Goal: Find contact information: Find contact information

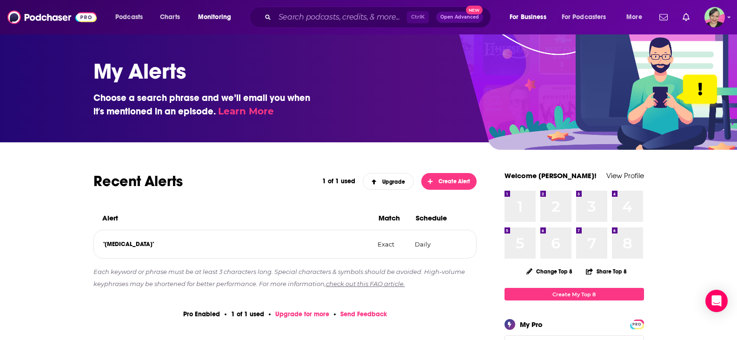
scroll to position [93, 0]
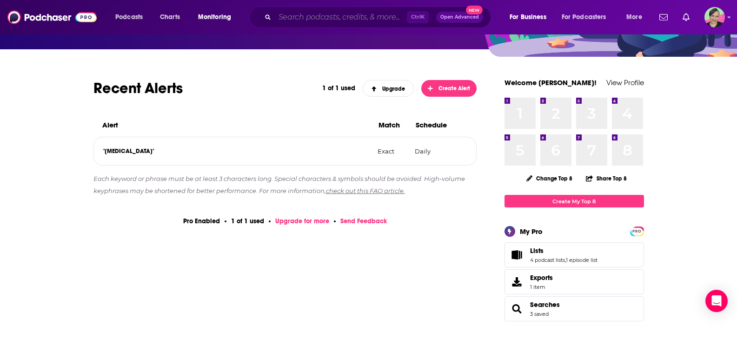
click at [297, 17] on input "Search podcasts, credits, & more..." at bounding box center [341, 17] width 132 height 15
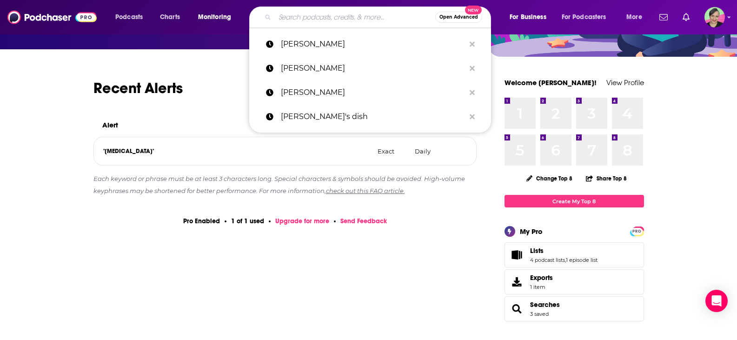
paste input "Primal Edge Health Podcast"
type input "Primal Edge Health Podcast"
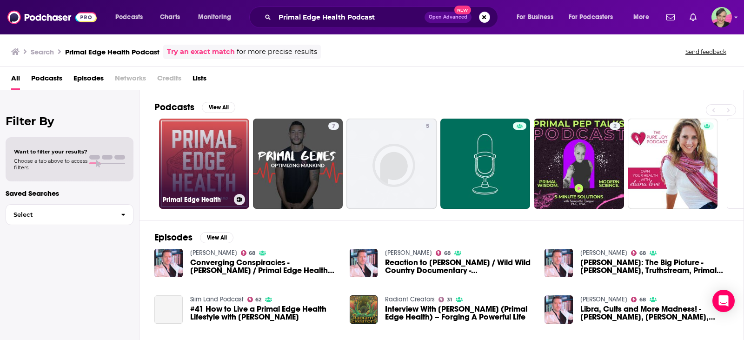
click at [195, 132] on link "Primal Edge Health" at bounding box center [204, 163] width 90 height 90
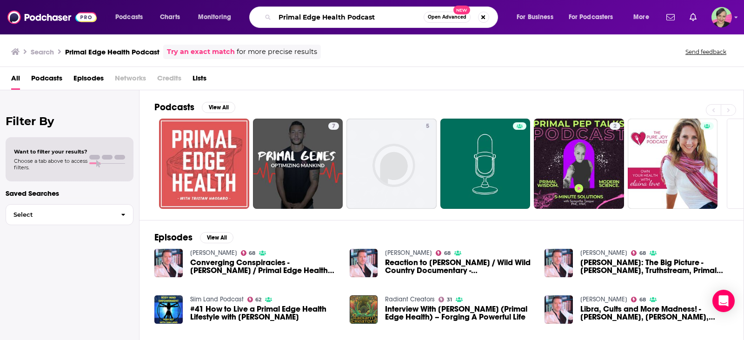
drag, startPoint x: 388, startPoint y: 15, endPoint x: 253, endPoint y: 13, distance: 135.2
click at [253, 13] on div "Primal Edge Health Podcast Open Advanced New" at bounding box center [373, 17] width 249 height 21
paste input "The Road to Carnivore"
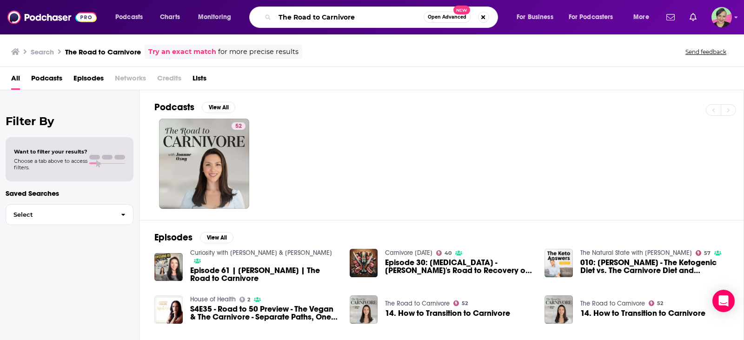
drag, startPoint x: 365, startPoint y: 18, endPoint x: 266, endPoint y: 18, distance: 98.5
click at [266, 18] on div "The Road to Carnivore Open Advanced New" at bounding box center [373, 17] width 249 height 21
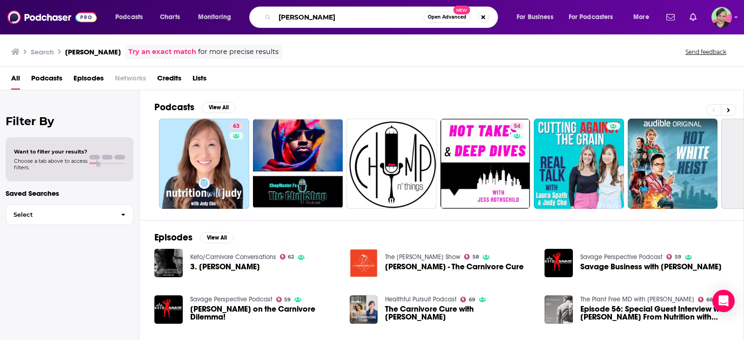
drag, startPoint x: 290, startPoint y: 16, endPoint x: 212, endPoint y: 20, distance: 77.7
click at [212, 20] on div "Podcasts Charts Monitoring [PERSON_NAME] Open Advanced New For Business For Pod…" at bounding box center [383, 17] width 549 height 21
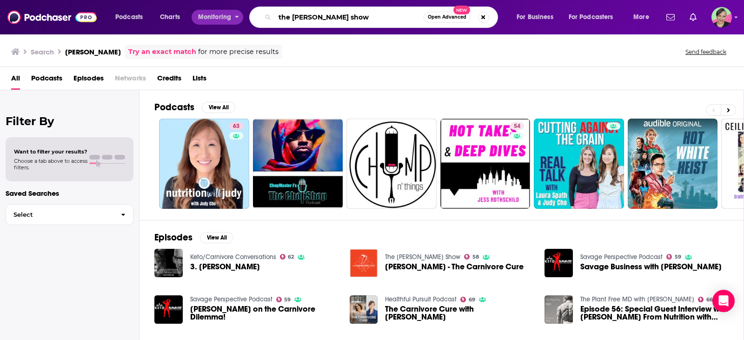
type input "the [PERSON_NAME] show"
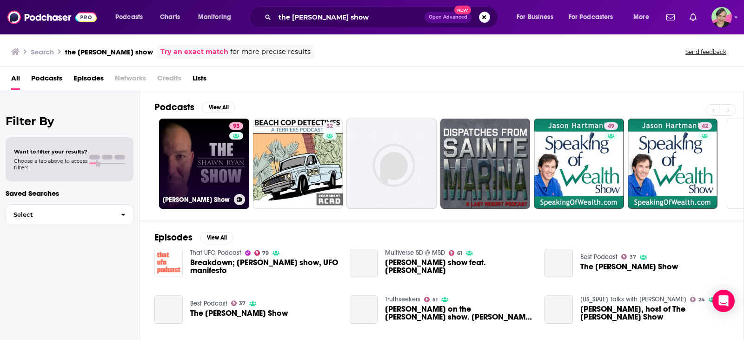
click at [194, 142] on link "93 [PERSON_NAME] Show" at bounding box center [204, 163] width 90 height 90
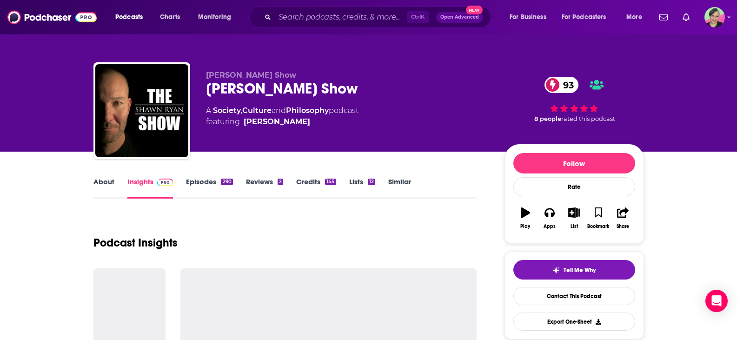
click at [392, 180] on link "Similar" at bounding box center [399, 187] width 23 height 21
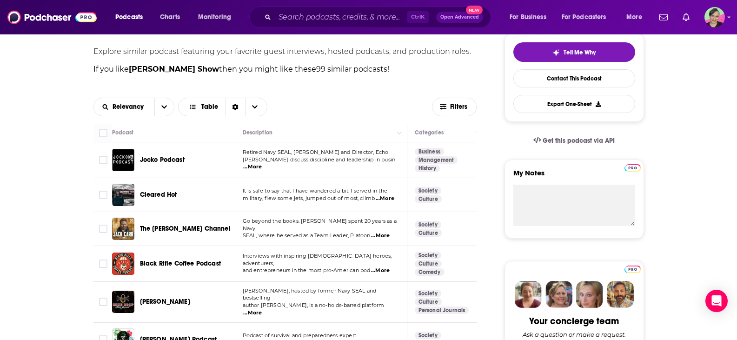
scroll to position [232, 0]
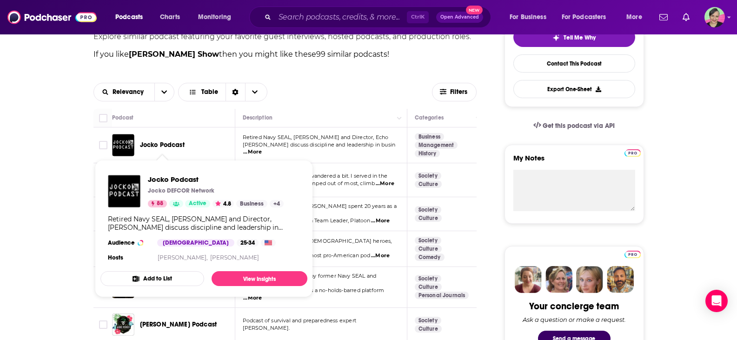
click at [176, 143] on span "Jocko Podcast" at bounding box center [162, 145] width 45 height 8
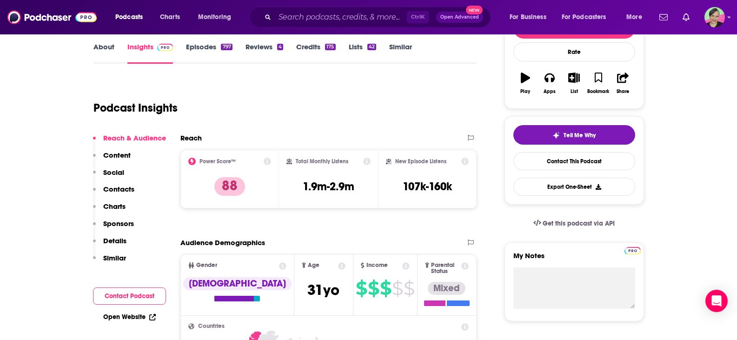
scroll to position [139, 0]
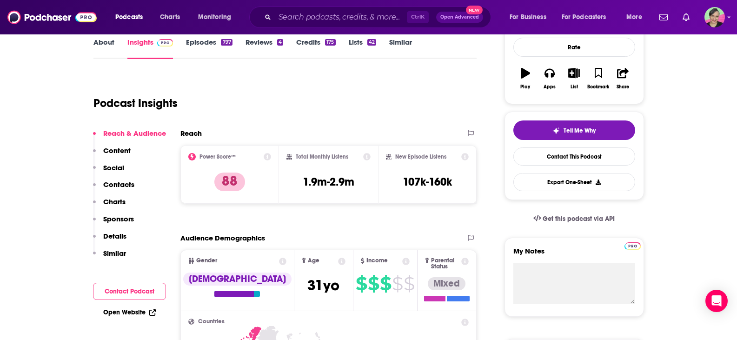
click at [211, 42] on link "Episodes 797" at bounding box center [209, 48] width 46 height 21
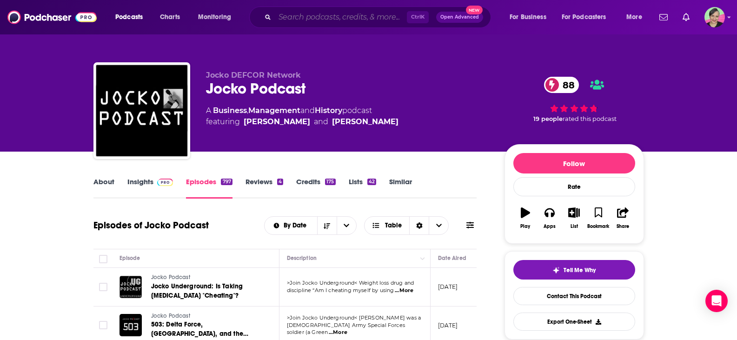
click at [332, 23] on input "Search podcasts, credits, & more..." at bounding box center [341, 17] width 132 height 15
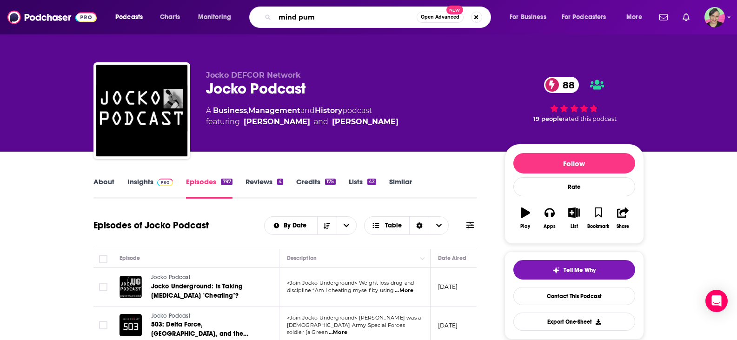
type input "mind pump"
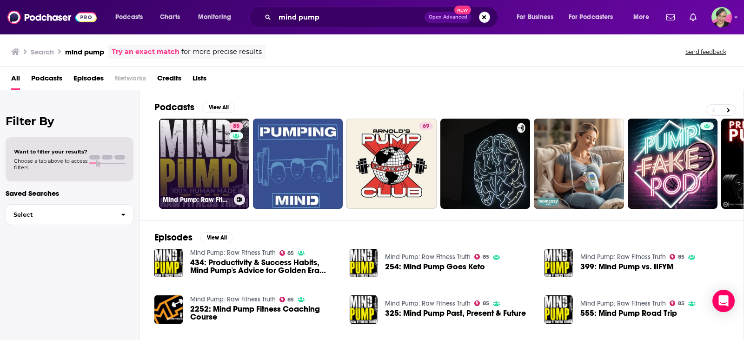
click at [208, 140] on link "85 Mind Pump: Raw Fitness Truth" at bounding box center [204, 163] width 90 height 90
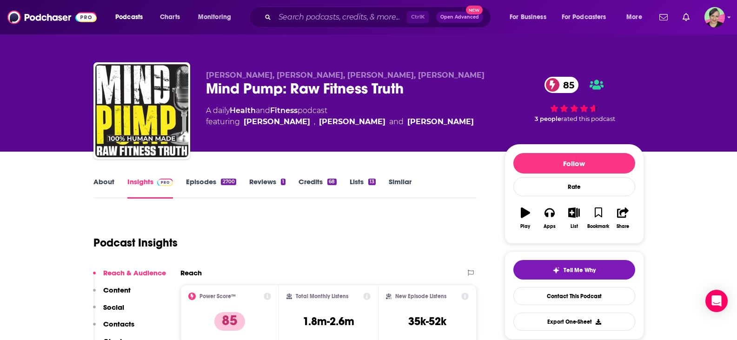
click at [107, 181] on link "About" at bounding box center [103, 187] width 21 height 21
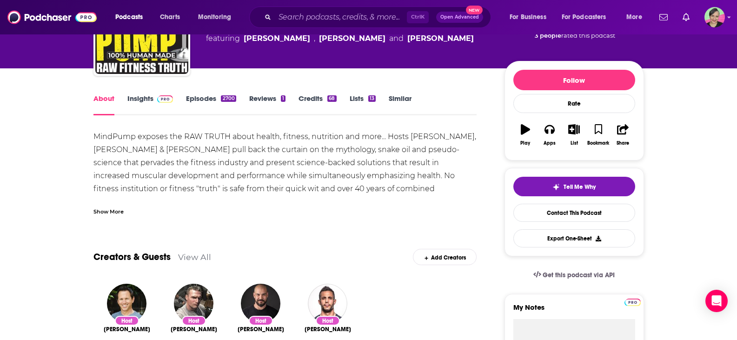
scroll to position [93, 0]
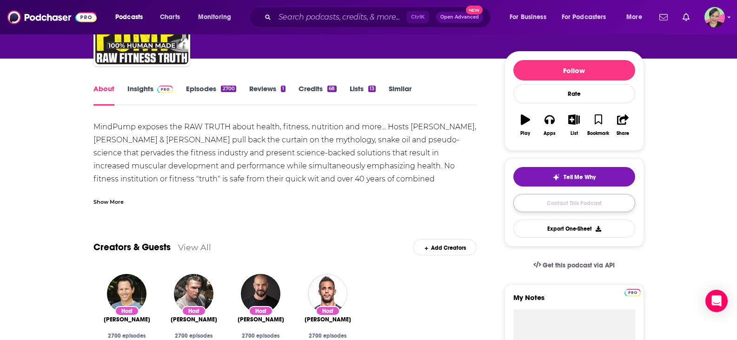
click at [584, 198] on link "Contact This Podcast" at bounding box center [574, 203] width 122 height 18
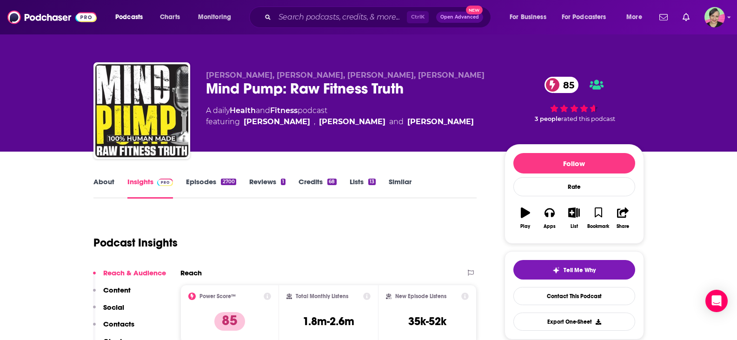
click at [105, 181] on link "About" at bounding box center [103, 187] width 21 height 21
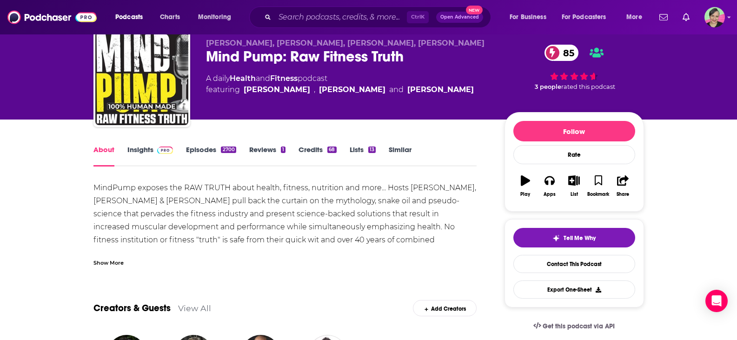
scroll to position [139, 0]
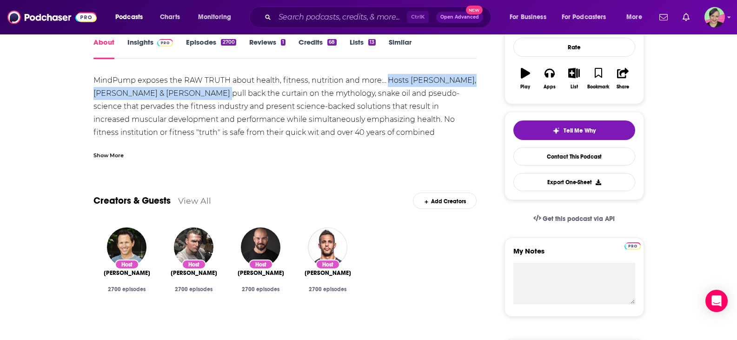
drag, startPoint x: 386, startPoint y: 78, endPoint x: 209, endPoint y: 97, distance: 178.5
click at [209, 97] on div "MindPump exposes the RAW TRUTH about health, fitness, nutrition and more... Hos…" at bounding box center [284, 132] width 383 height 117
copy div "Hosts [PERSON_NAME], [PERSON_NAME] & [PERSON_NAME]"
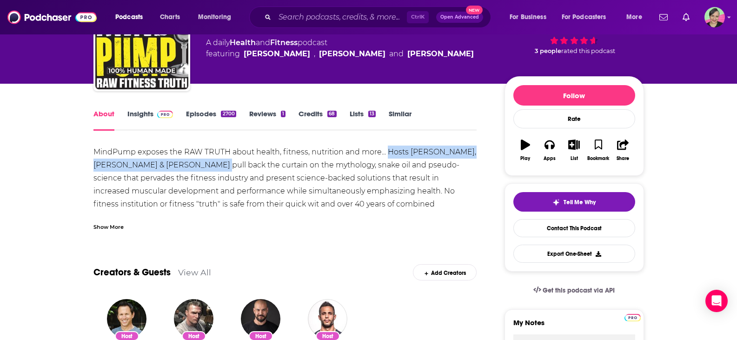
scroll to position [0, 0]
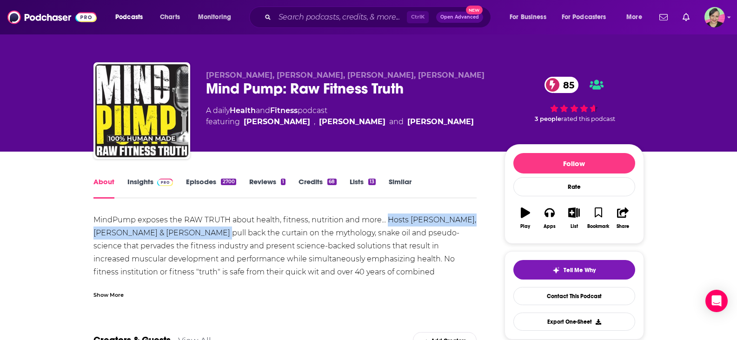
click at [142, 182] on link "Insights" at bounding box center [150, 187] width 46 height 21
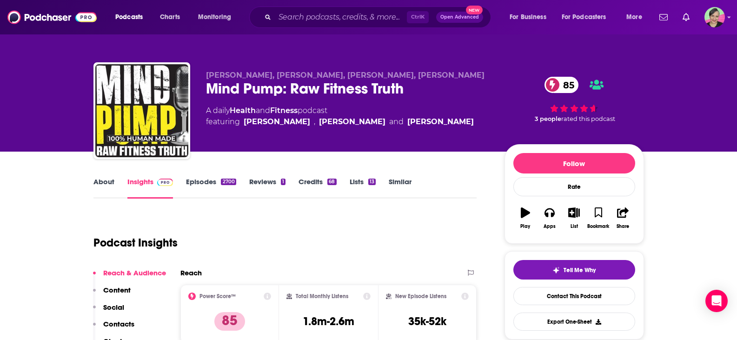
click at [197, 180] on link "Episodes 2700" at bounding box center [211, 187] width 50 height 21
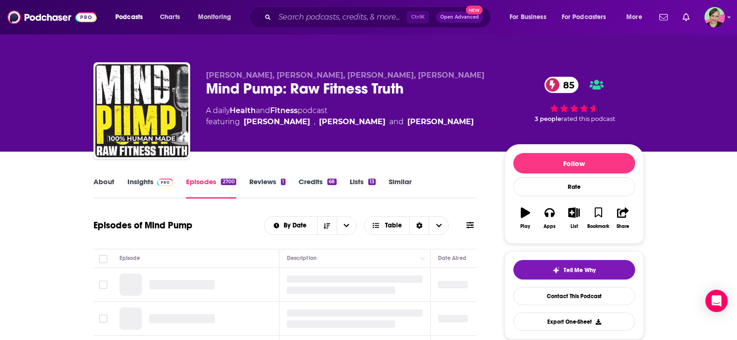
scroll to position [93, 0]
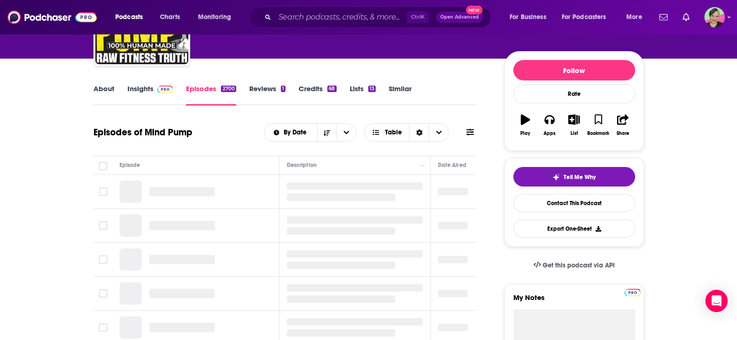
click at [470, 130] on icon at bounding box center [469, 132] width 7 height 7
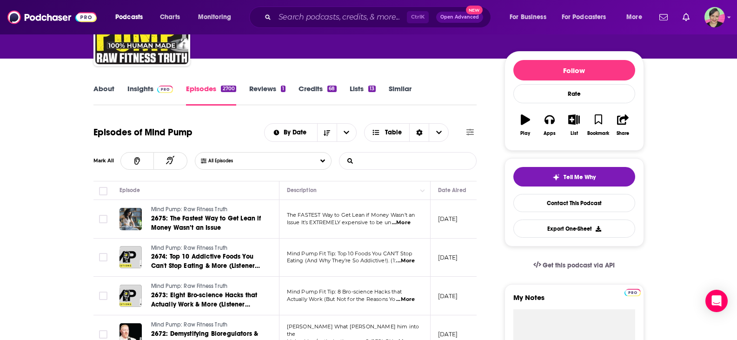
click at [393, 155] on input "List Search Input" at bounding box center [387, 160] width 97 height 17
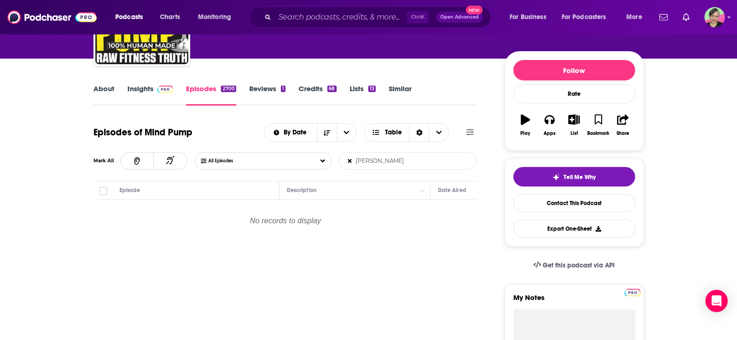
drag, startPoint x: 392, startPoint y: 158, endPoint x: 309, endPoint y: 162, distance: 83.3
click at [309, 162] on div "All Episodes [PERSON_NAME] List Search Input Search Episodes..." at bounding box center [336, 161] width 282 height 18
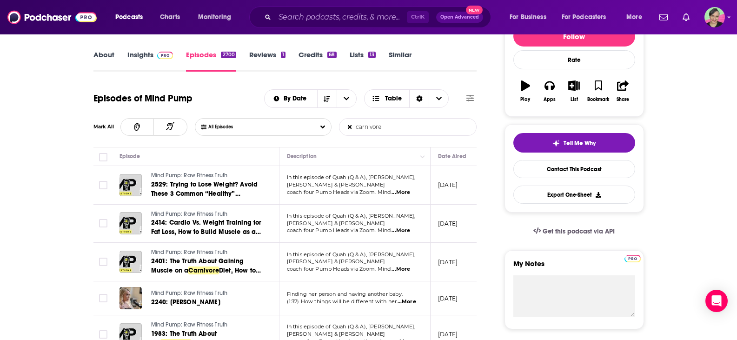
scroll to position [186, 0]
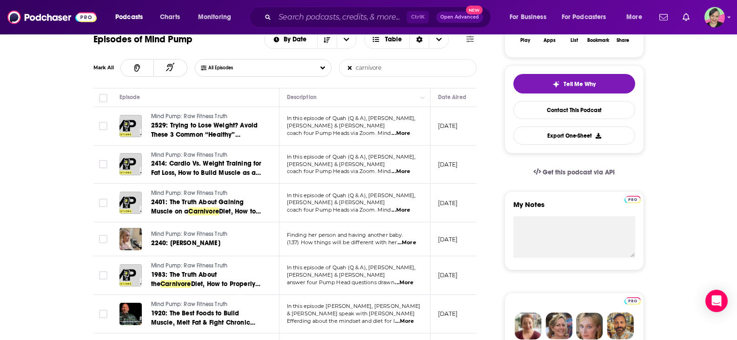
click at [404, 130] on span "...More" at bounding box center [400, 133] width 19 height 7
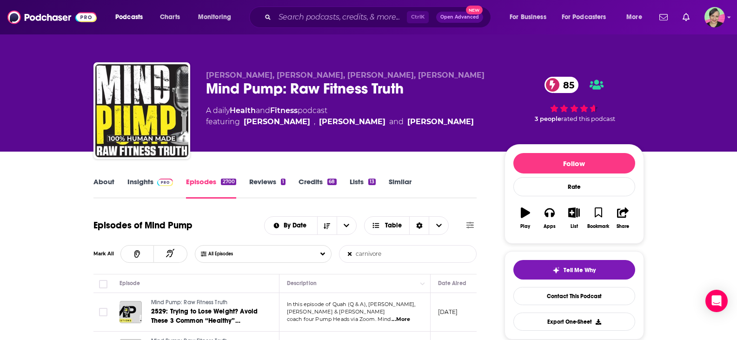
scroll to position [139, 0]
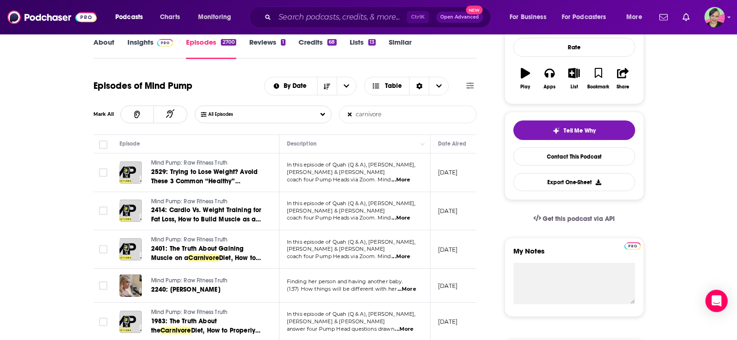
drag, startPoint x: 388, startPoint y: 112, endPoint x: 351, endPoint y: 111, distance: 36.7
click at [351, 111] on form "carnivore List Search Input Search Episodes..." at bounding box center [408, 114] width 138 height 18
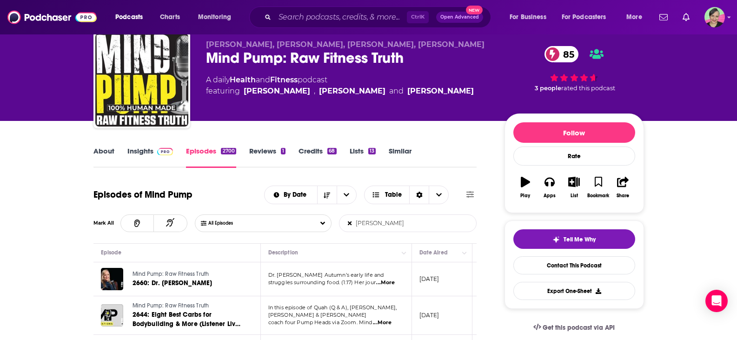
scroll to position [46, 0]
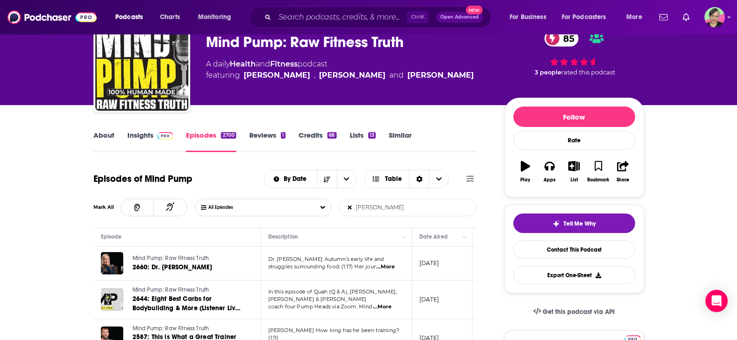
drag, startPoint x: 386, startPoint y: 207, endPoint x: 351, endPoint y: 212, distance: 35.2
click at [351, 212] on input "[PERSON_NAME]" at bounding box center [387, 207] width 97 height 17
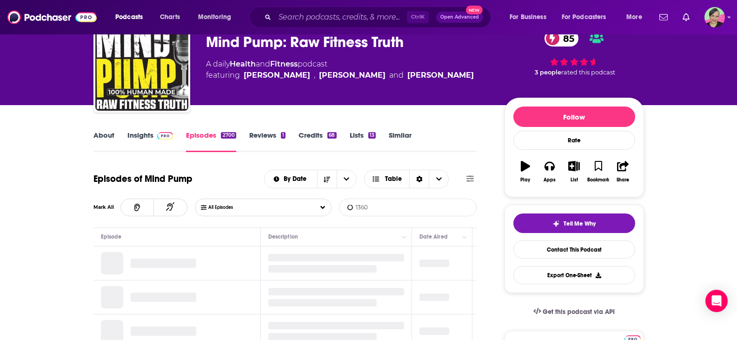
type input "1360"
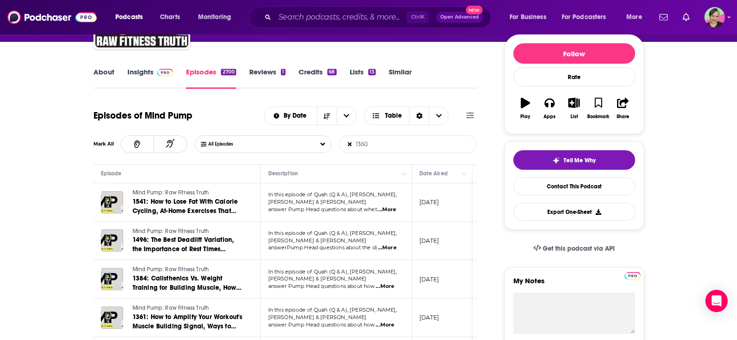
scroll to position [93, 0]
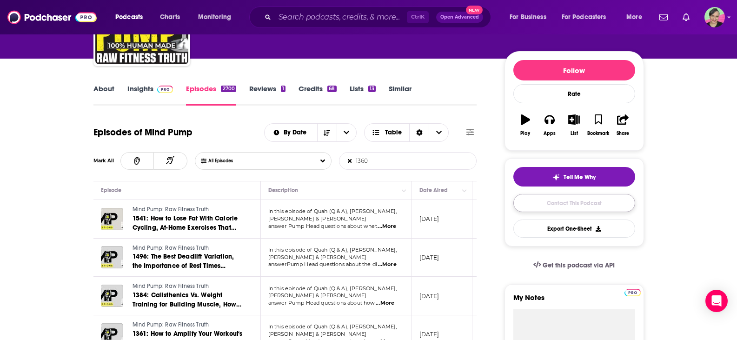
click at [588, 202] on link "Contact This Podcast" at bounding box center [574, 203] width 122 height 18
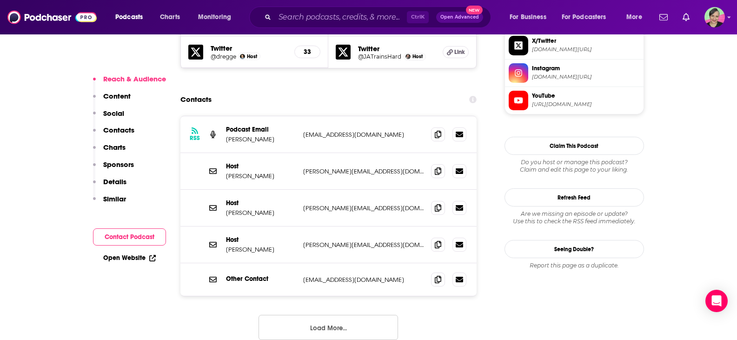
scroll to position [921, 0]
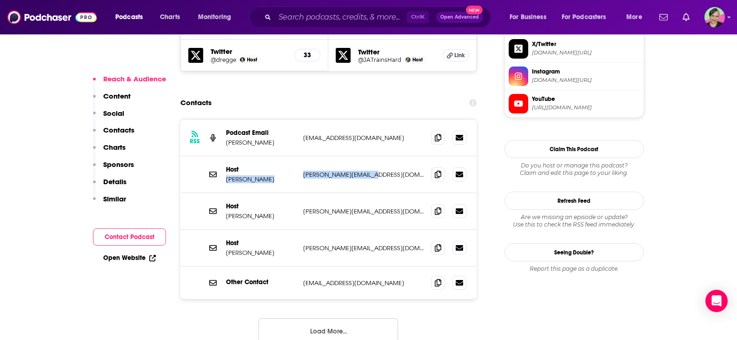
drag, startPoint x: 315, startPoint y: 127, endPoint x: 389, endPoint y: 127, distance: 74.4
click at [388, 156] on div "Host [PERSON_NAME] [PERSON_NAME][EMAIL_ADDRESS][DOMAIN_NAME] [PERSON_NAME][EMAI…" at bounding box center [328, 174] width 296 height 37
click at [437, 170] on icon at bounding box center [437, 173] width 7 height 7
click at [438, 207] on icon at bounding box center [437, 210] width 7 height 7
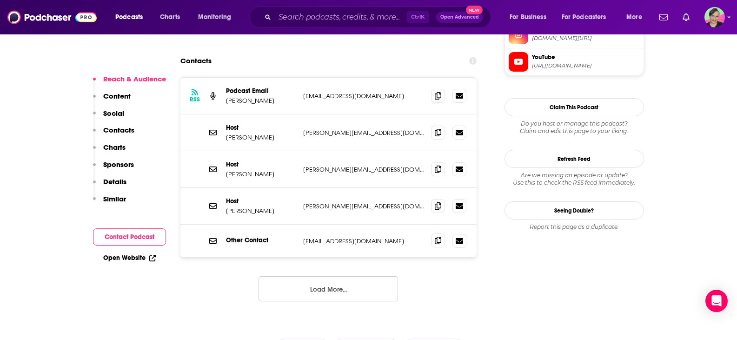
scroll to position [967, 0]
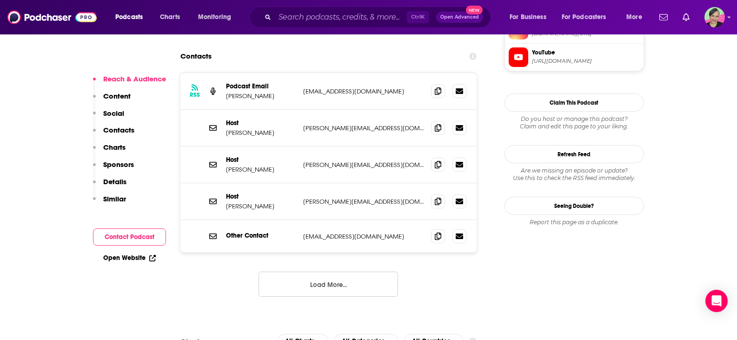
click at [330, 271] on button "Load More..." at bounding box center [327, 283] width 139 height 25
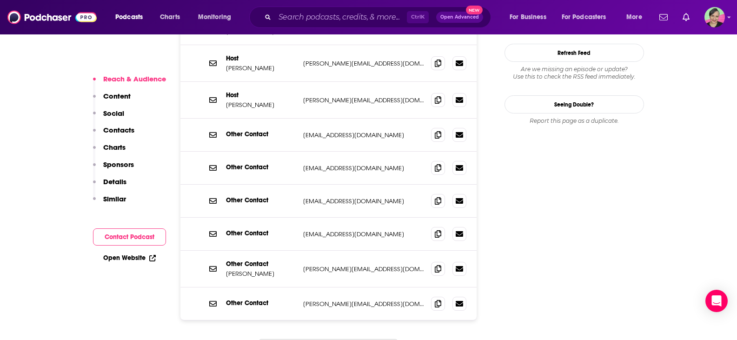
scroll to position [1153, 0]
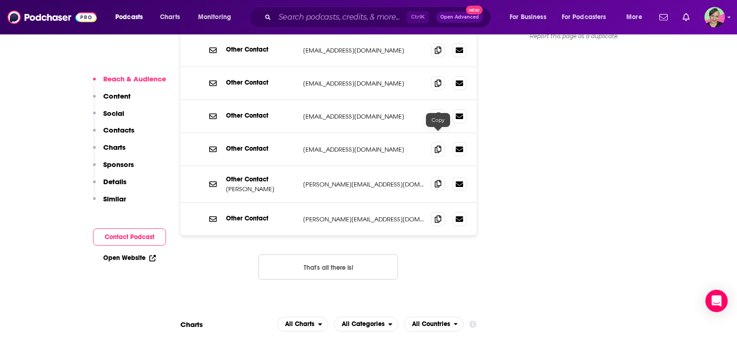
click at [438, 180] on icon at bounding box center [437, 183] width 7 height 7
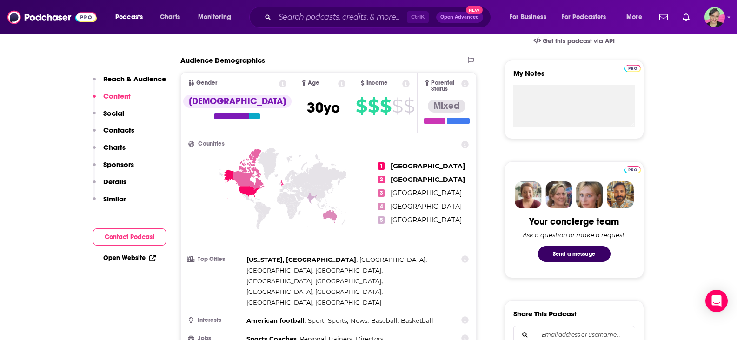
scroll to position [38, 0]
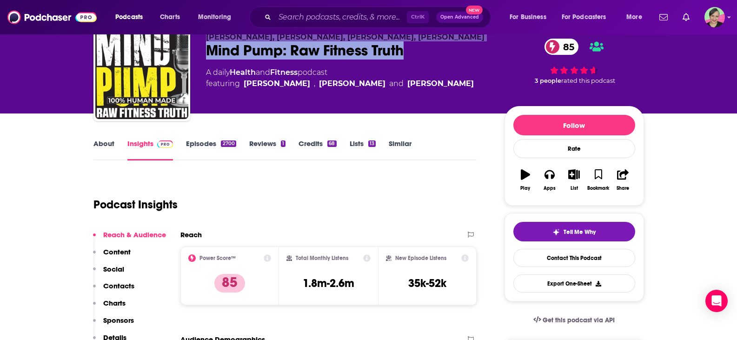
drag, startPoint x: 413, startPoint y: 47, endPoint x: 198, endPoint y: 35, distance: 215.5
click at [201, 36] on div "[PERSON_NAME], [PERSON_NAME], [PERSON_NAME], [PERSON_NAME] Mind Pump: Raw Fitne…" at bounding box center [368, 74] width 550 height 100
copy div "[PERSON_NAME], [PERSON_NAME], [PERSON_NAME], [PERSON_NAME] Mind Pump: Raw Fitne…"
click at [559, 253] on link "Contact This Podcast" at bounding box center [574, 258] width 122 height 18
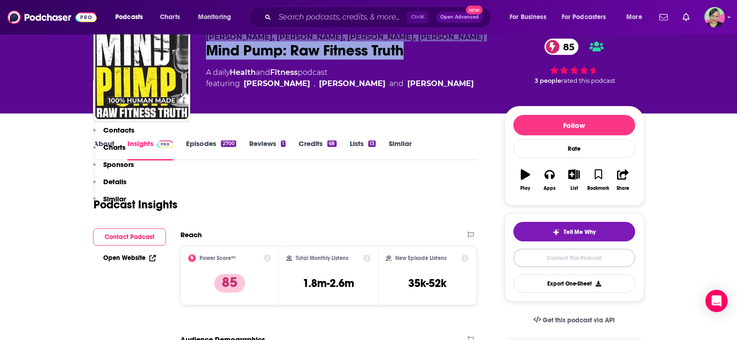
scroll to position [967, 0]
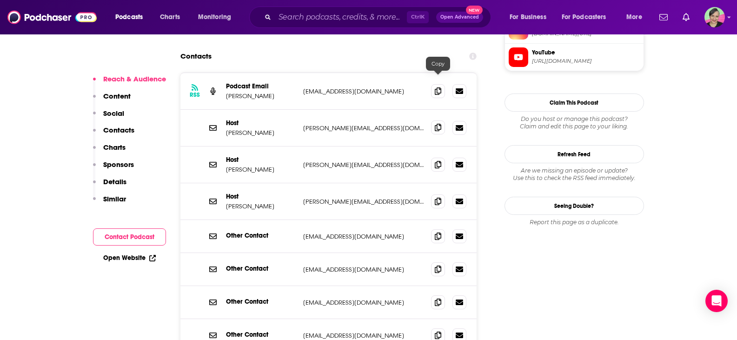
click at [440, 124] on icon at bounding box center [437, 127] width 7 height 7
click at [437, 160] on icon at bounding box center [437, 163] width 7 height 7
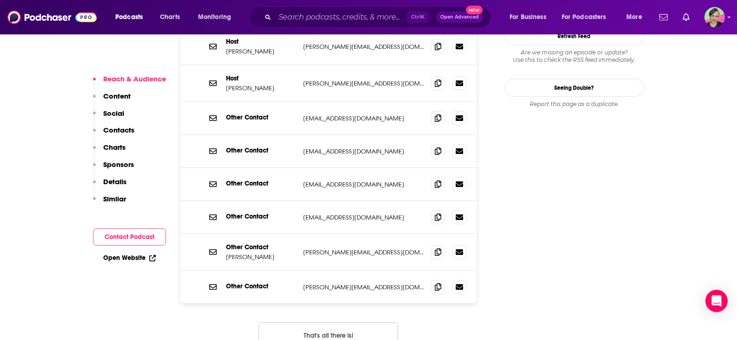
scroll to position [1107, 0]
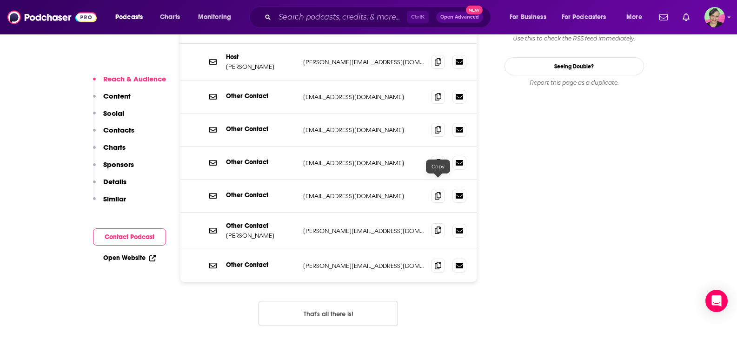
click at [437, 226] on icon at bounding box center [437, 229] width 7 height 7
